Goal: Information Seeking & Learning: Learn about a topic

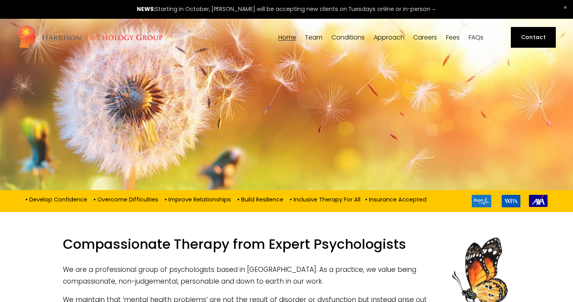
click at [315, 34] on span "Team" at bounding box center [314, 37] width 18 height 6
click at [0, 0] on span "[PERSON_NAME]" at bounding box center [0, 0] width 0 height 0
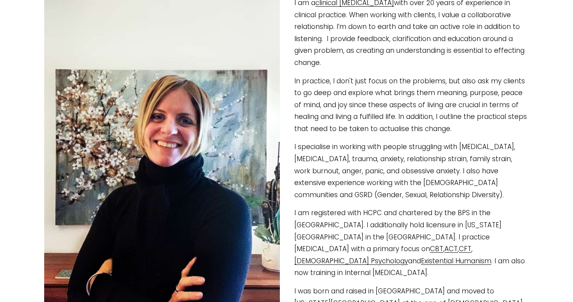
scroll to position [179, 0]
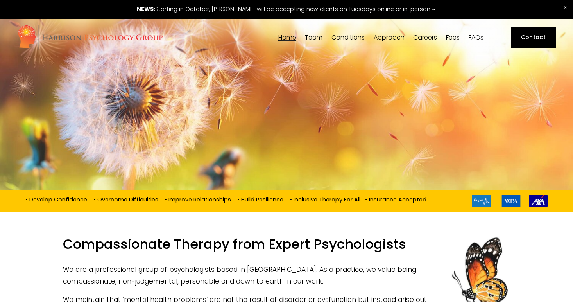
click at [446, 36] on link "Fees" at bounding box center [453, 37] width 14 height 7
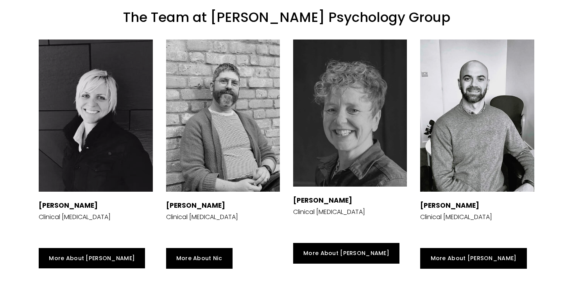
scroll to position [1227, 0]
